Goal: Entertainment & Leisure: Consume media (video, audio)

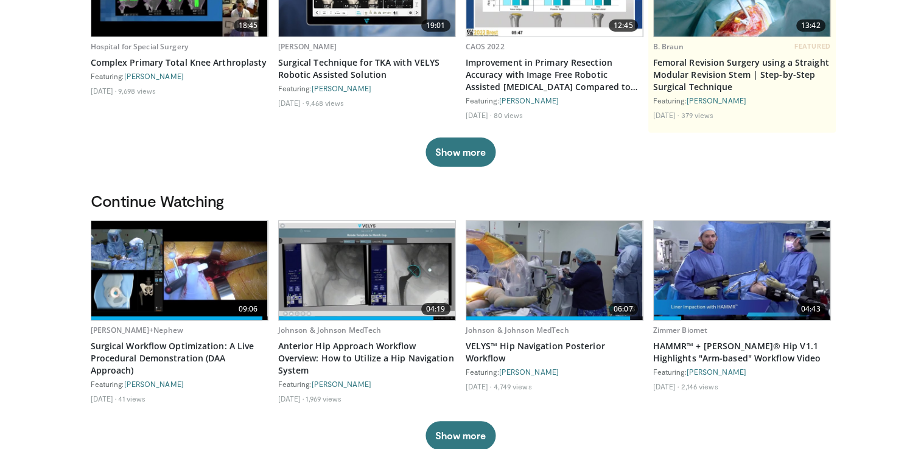
scroll to position [212, 0]
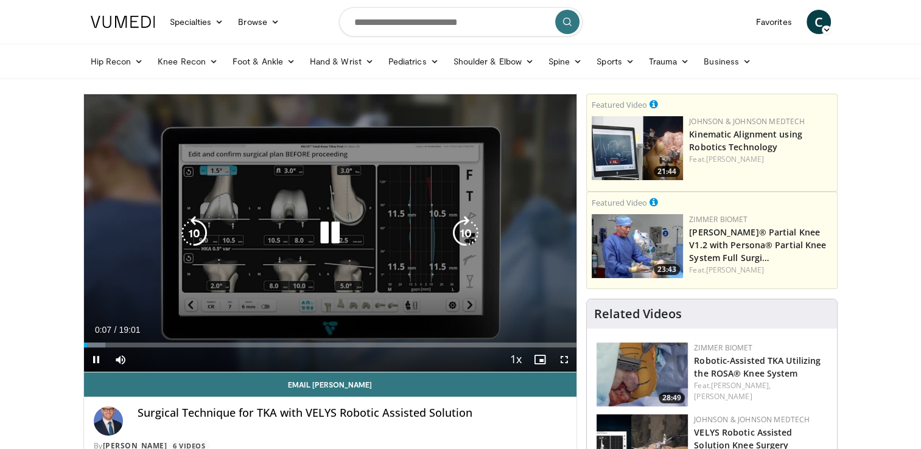
click at [402, 240] on div "Video Player" at bounding box center [330, 233] width 296 height 24
click at [329, 231] on icon "Video Player" at bounding box center [330, 233] width 34 height 34
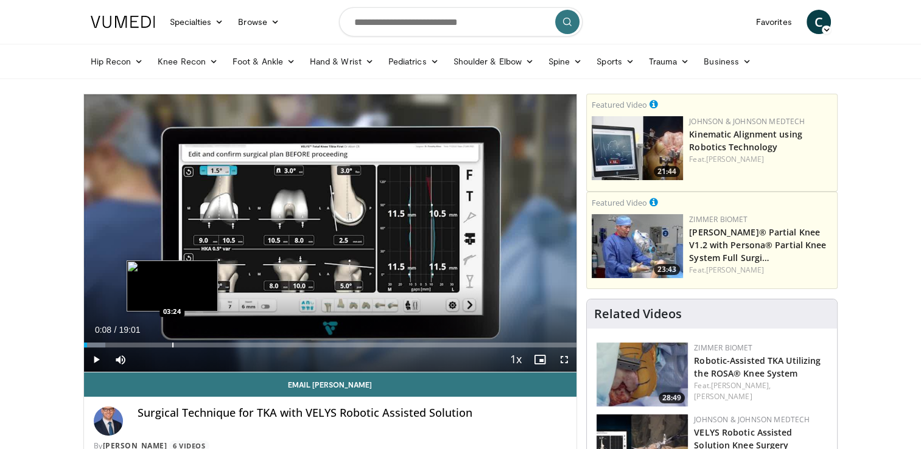
click at [170, 340] on div "Loaded : 4.34% 00:08 03:24" at bounding box center [330, 342] width 493 height 12
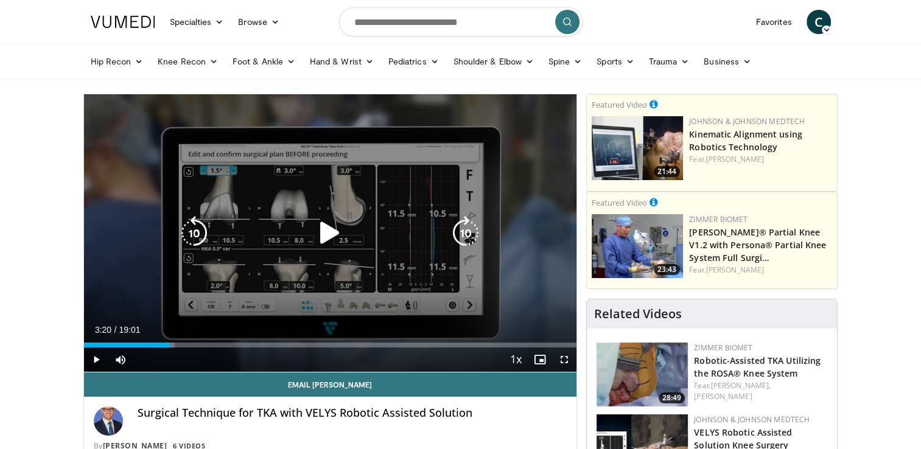
click at [333, 235] on icon "Video Player" at bounding box center [330, 233] width 34 height 34
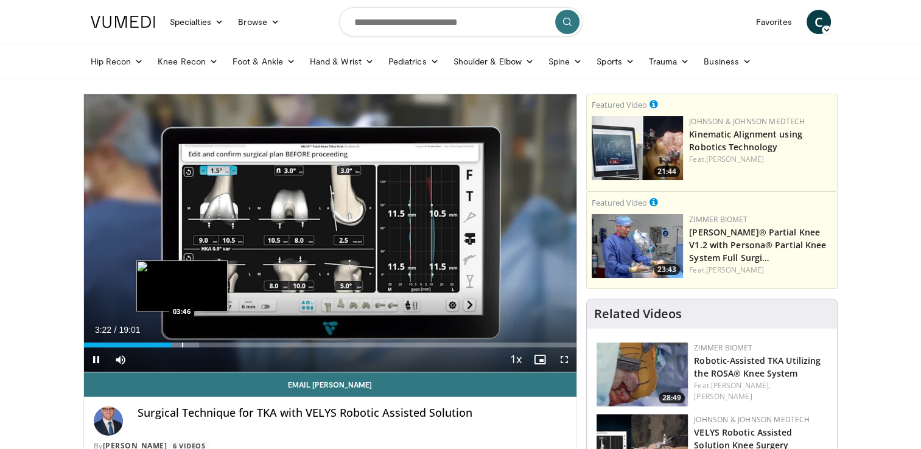
click at [182, 346] on div "Progress Bar" at bounding box center [182, 345] width 1 height 5
click at [211, 345] on div "Progress Bar" at bounding box center [210, 345] width 1 height 5
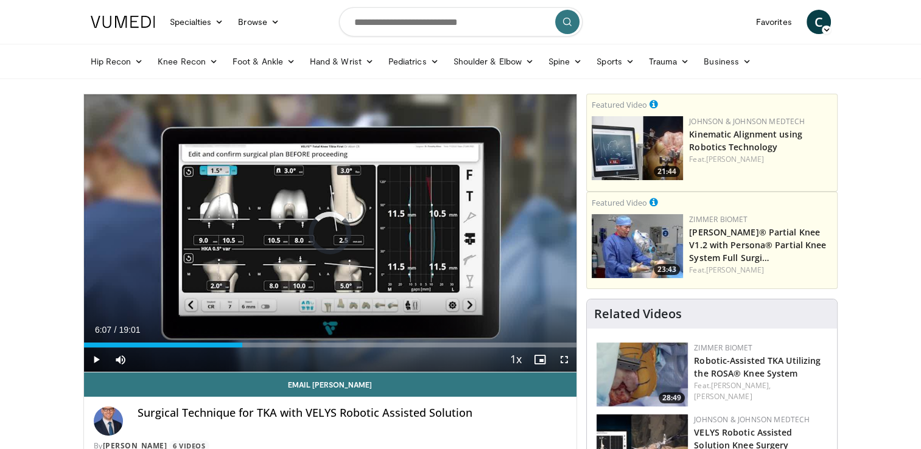
click at [242, 347] on div "Loaded : 31.28% 06:07 05:03" at bounding box center [330, 345] width 493 height 5
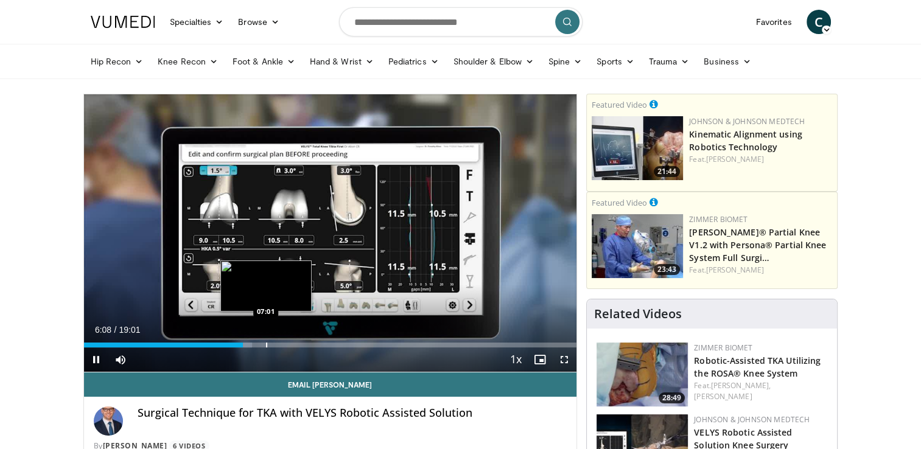
click at [268, 345] on div "Loaded : 34.20% 06:08 07:01" at bounding box center [330, 345] width 493 height 5
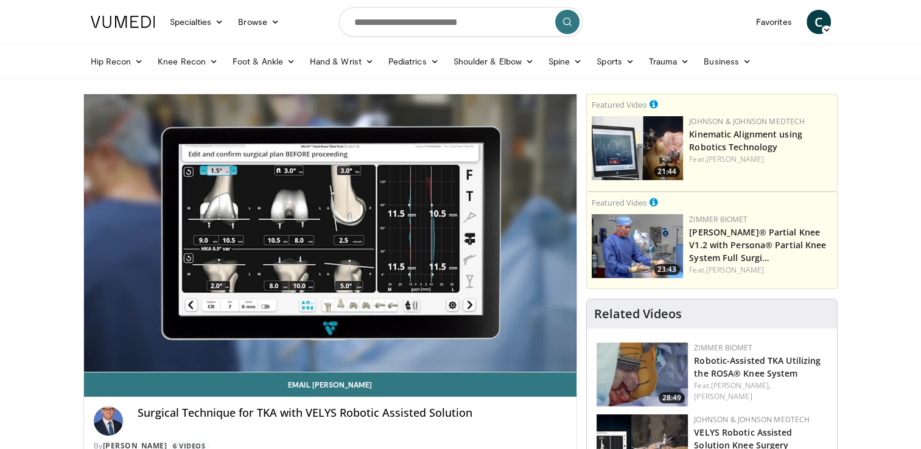
click at [291, 343] on div "10 seconds Tap to unmute" at bounding box center [330, 233] width 493 height 278
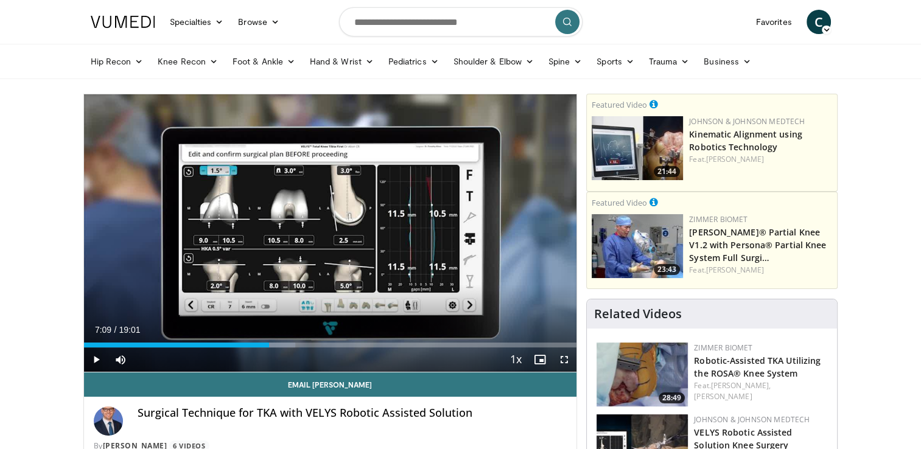
click at [830, 17] on span "C" at bounding box center [819, 22] width 24 height 24
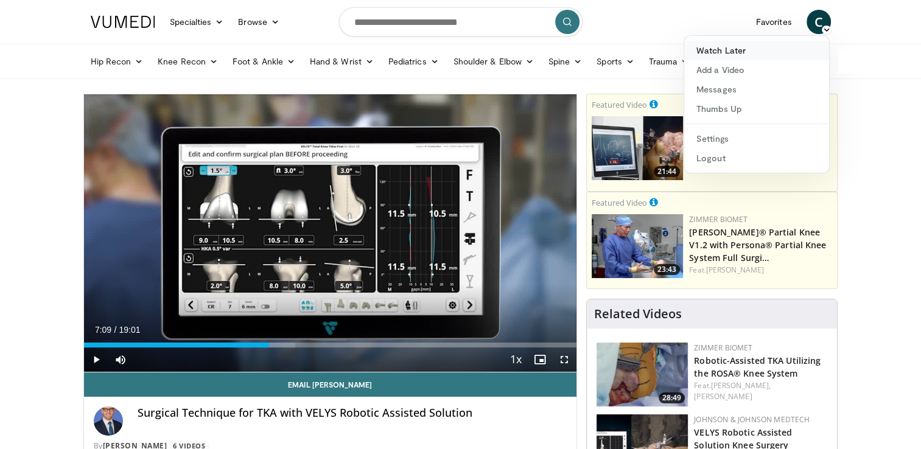
click at [729, 55] on link "Watch Later" at bounding box center [756, 50] width 145 height 19
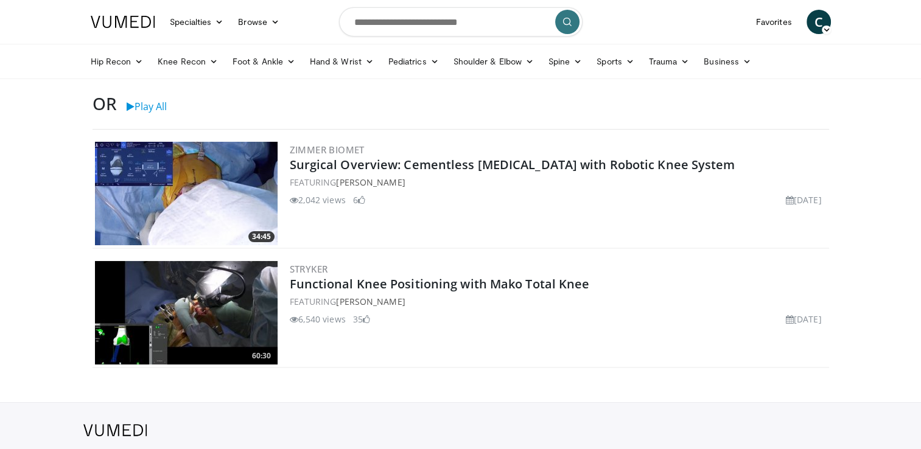
click at [130, 29] on link at bounding box center [122, 22] width 79 height 34
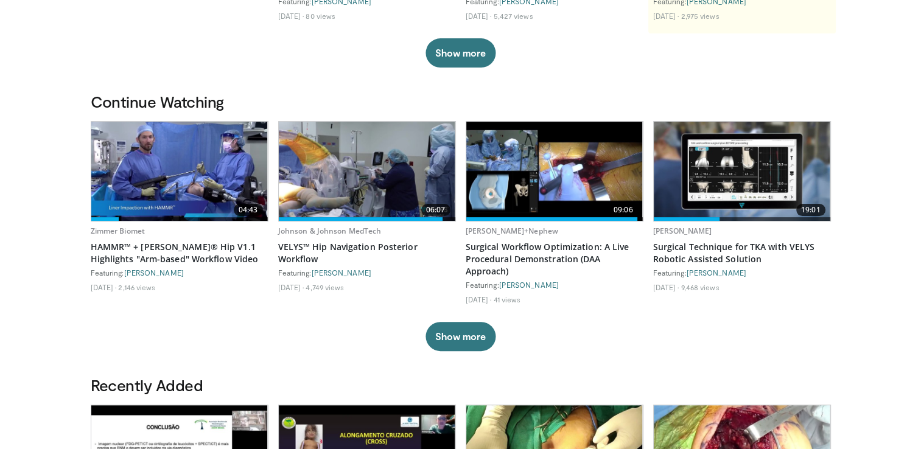
scroll to position [399, 0]
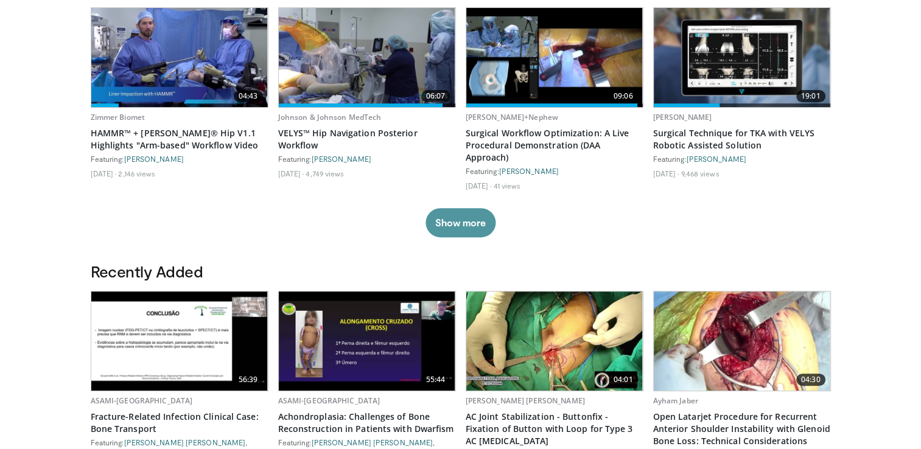
click at [448, 228] on button "Show more" at bounding box center [461, 222] width 70 height 29
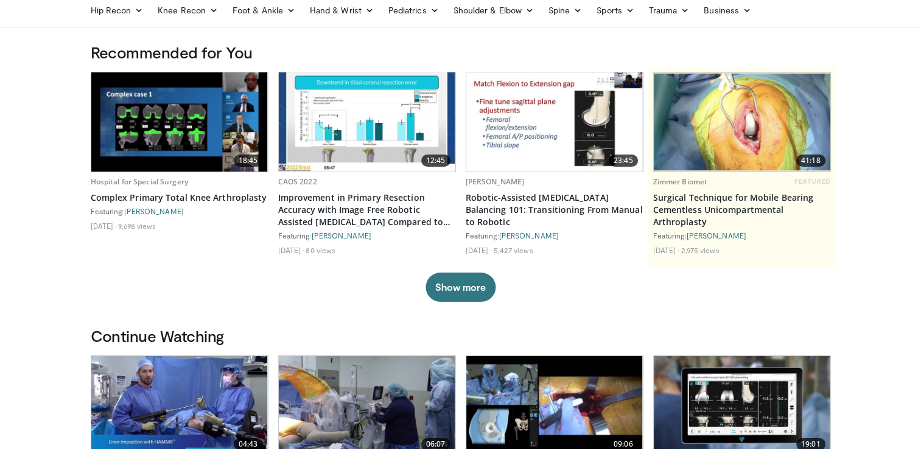
scroll to position [0, 0]
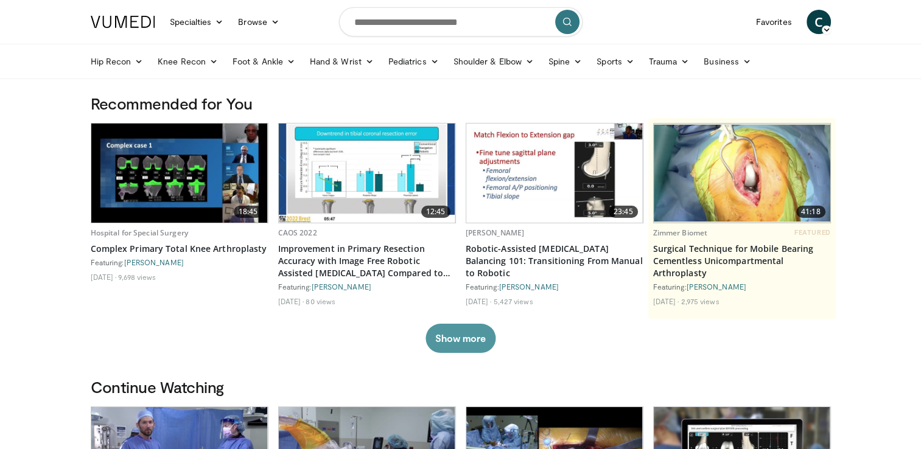
click at [471, 334] on button "Show more" at bounding box center [461, 338] width 70 height 29
